Goal: Task Accomplishment & Management: Manage account settings

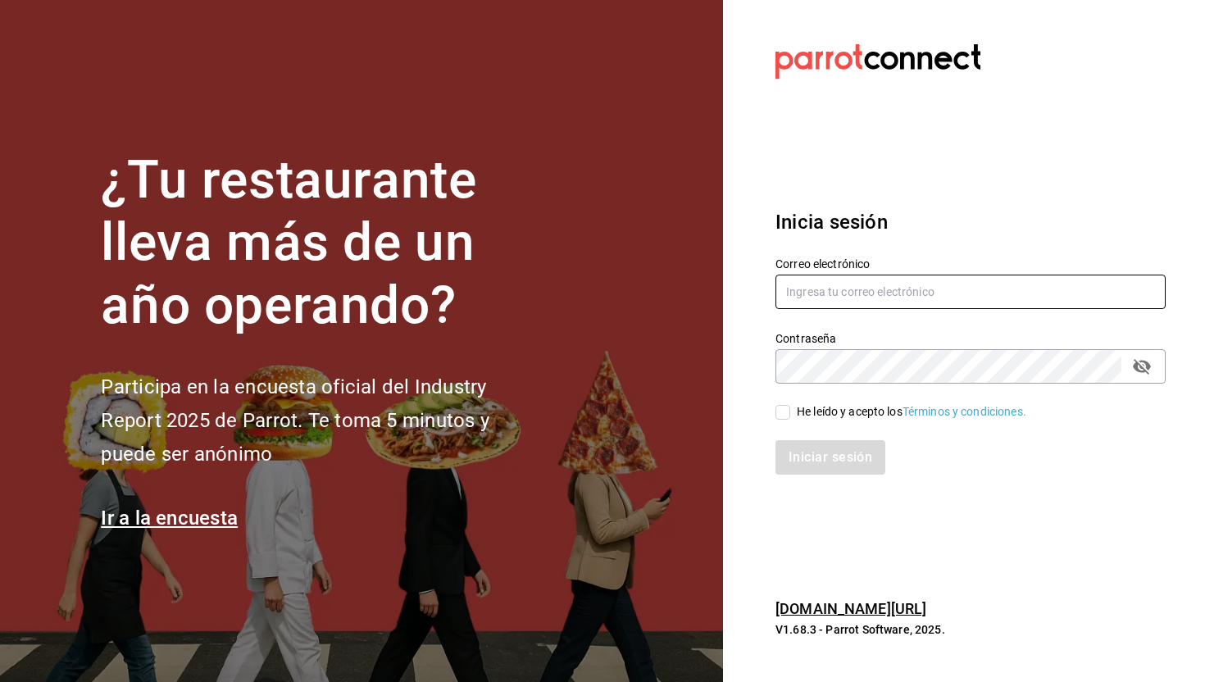
click at [829, 287] on input "text" at bounding box center [971, 292] width 390 height 34
type input "[EMAIL_ADDRESS][DOMAIN_NAME]"
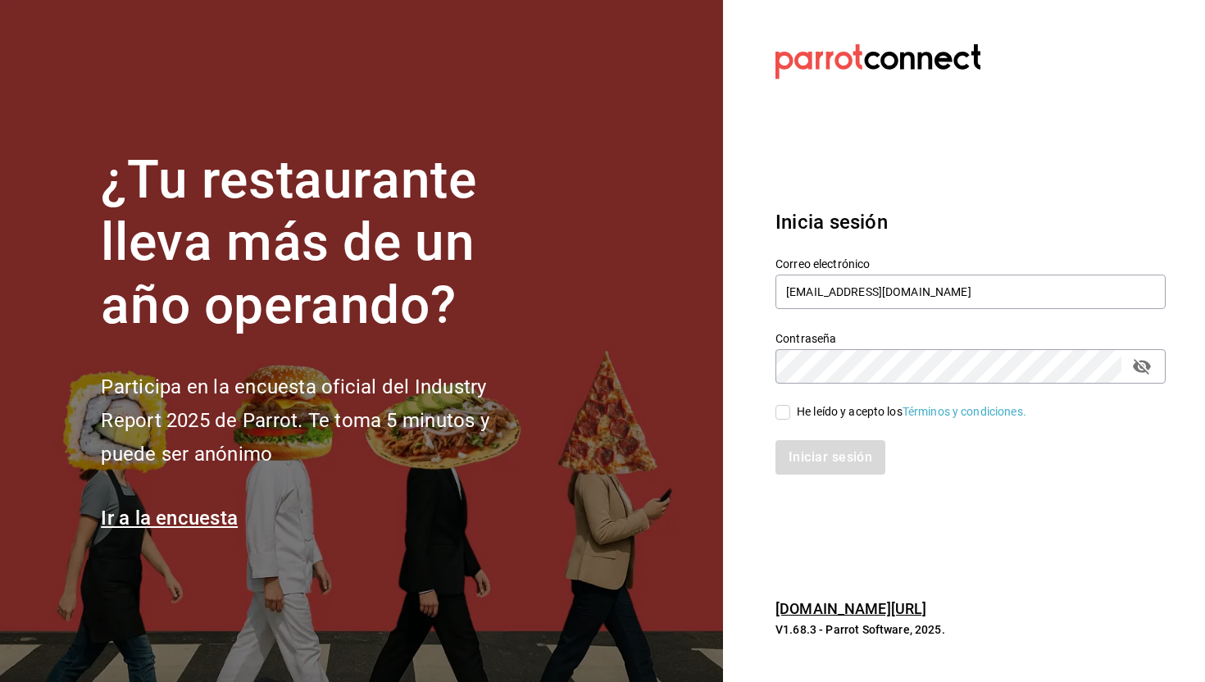
click at [786, 414] on input "He leído y acepto los Términos y condiciones." at bounding box center [783, 412] width 15 height 15
checkbox input "true"
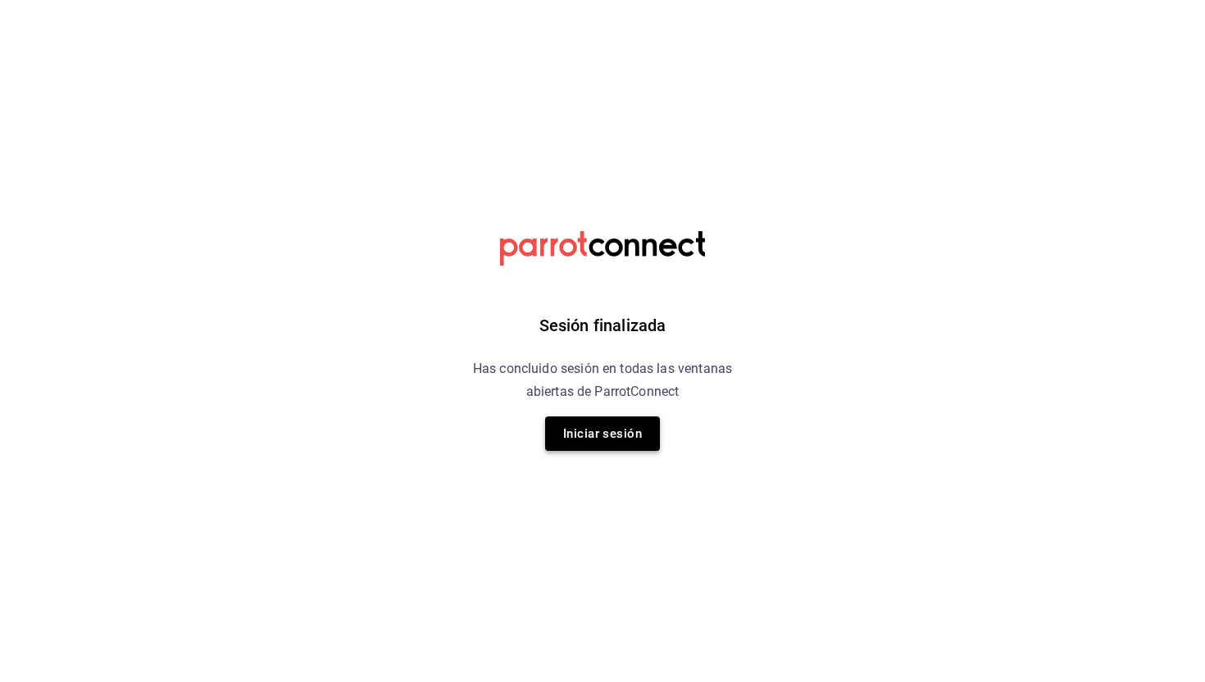
click at [622, 443] on button "Iniciar sesión" at bounding box center [602, 433] width 115 height 34
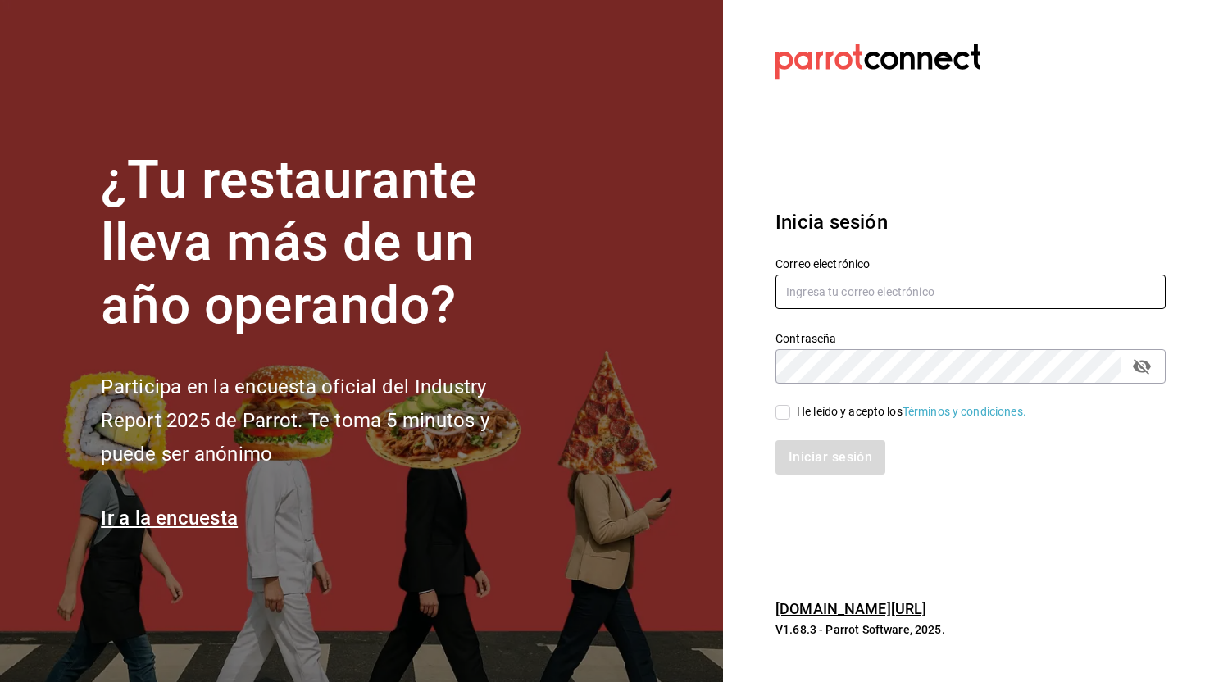
click at [866, 285] on input "text" at bounding box center [971, 292] width 390 height 34
type input "[EMAIL_ADDRESS][DOMAIN_NAME]"
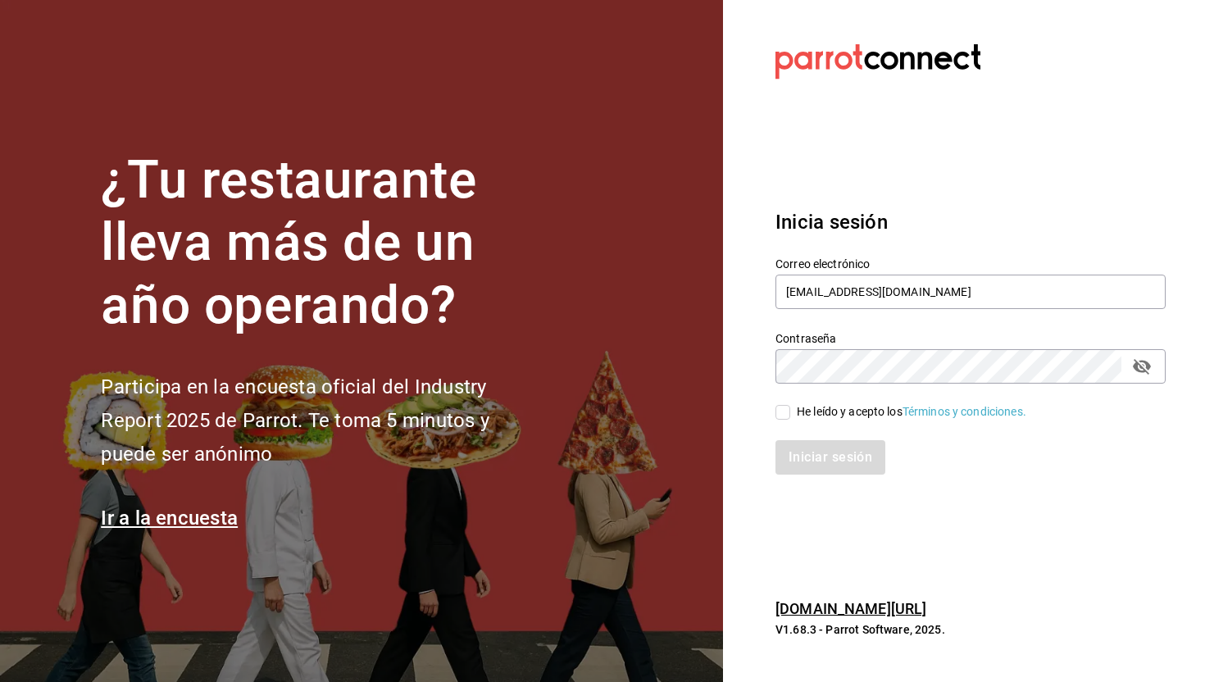
click at [788, 412] on input "He leído y acepto los Términos y condiciones." at bounding box center [783, 412] width 15 height 15
checkbox input "true"
click at [799, 450] on button "Iniciar sesión" at bounding box center [832, 457] width 112 height 34
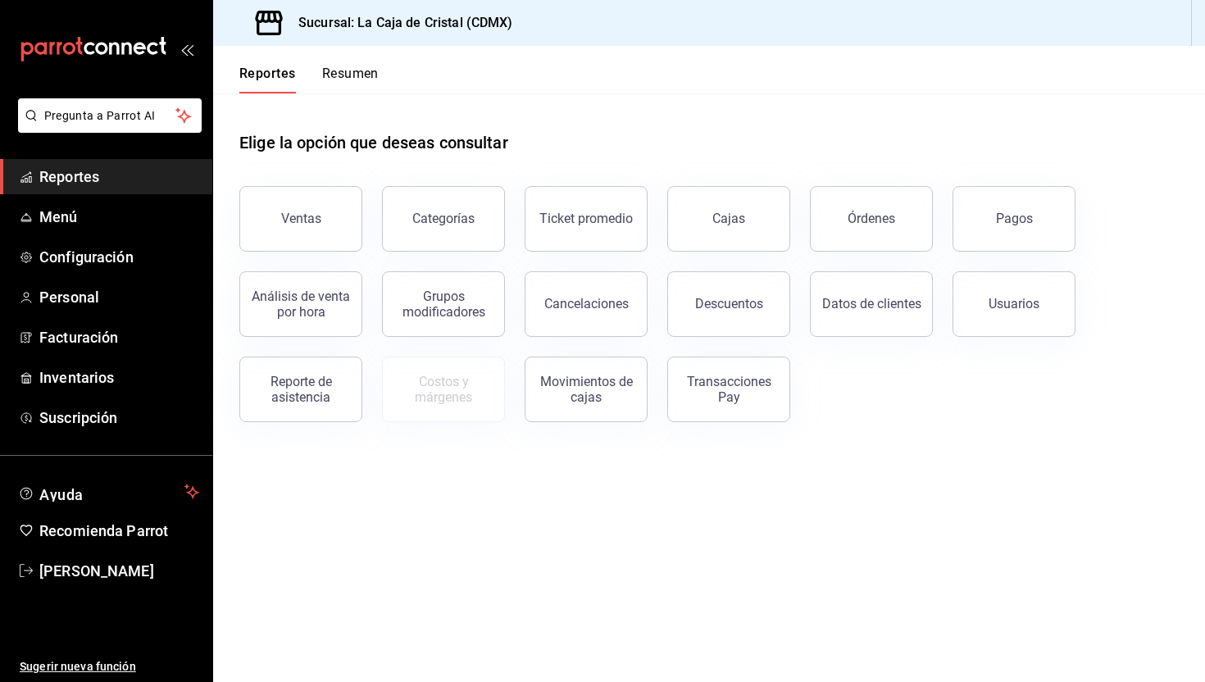
click at [359, 73] on button "Resumen" at bounding box center [350, 80] width 57 height 28
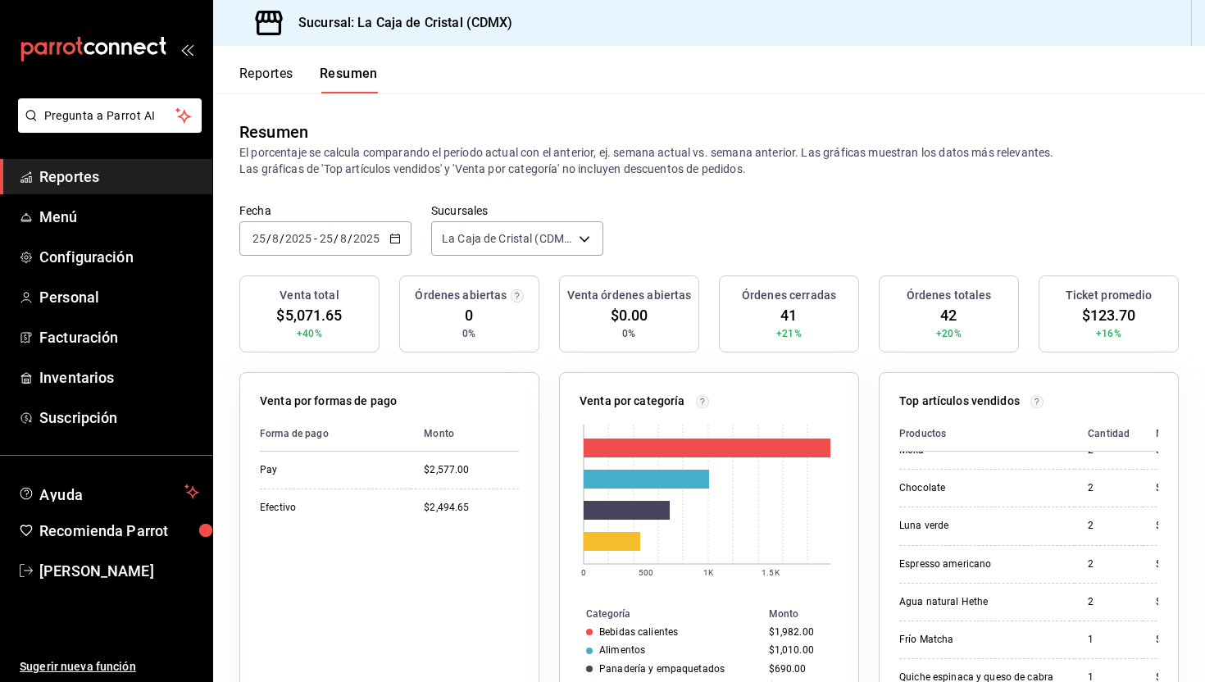
click at [362, 239] on input "2025" at bounding box center [367, 238] width 28 height 13
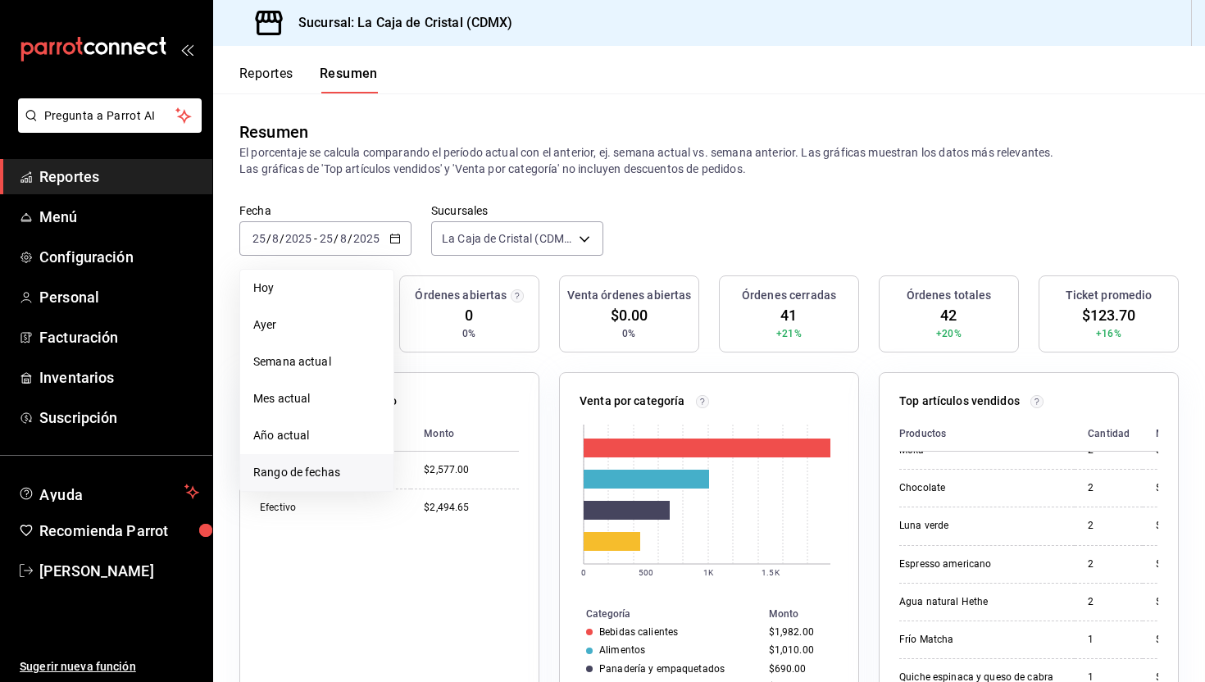
click at [294, 472] on span "Rango de fechas" at bounding box center [316, 472] width 127 height 17
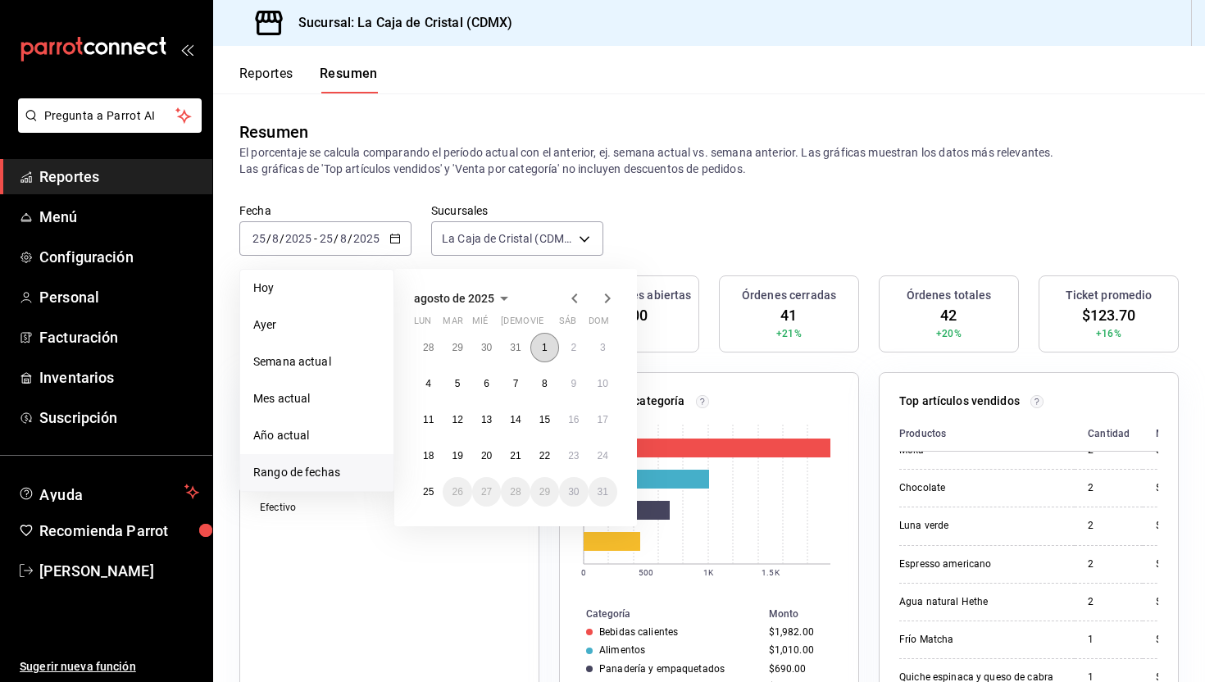
click at [540, 351] on button "1" at bounding box center [544, 348] width 29 height 30
click at [430, 488] on abbr "25" at bounding box center [428, 491] width 11 height 11
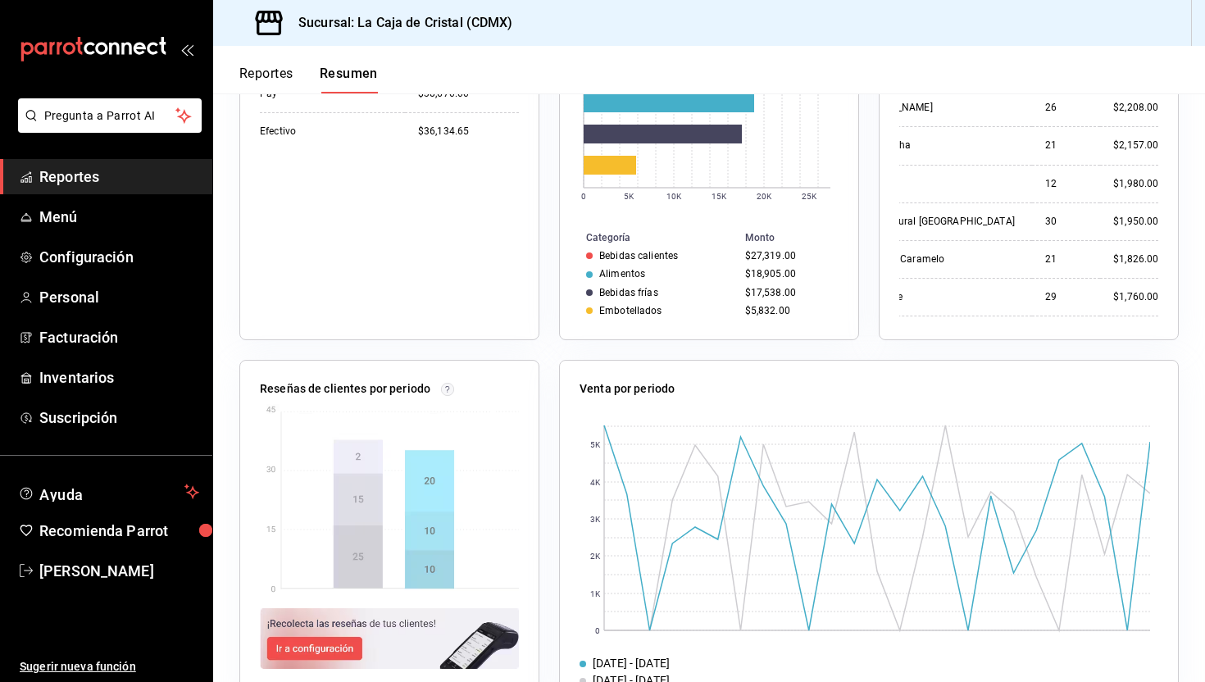
scroll to position [382, 0]
